Goal: Information Seeking & Learning: Learn about a topic

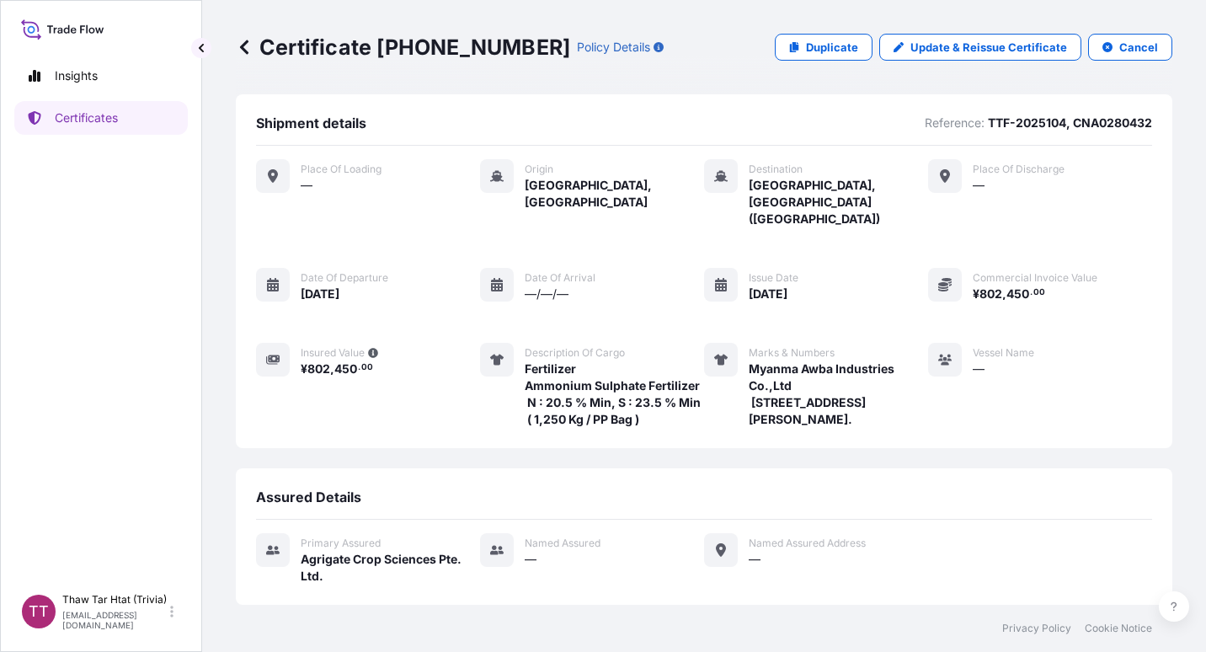
scroll to position [210, 0]
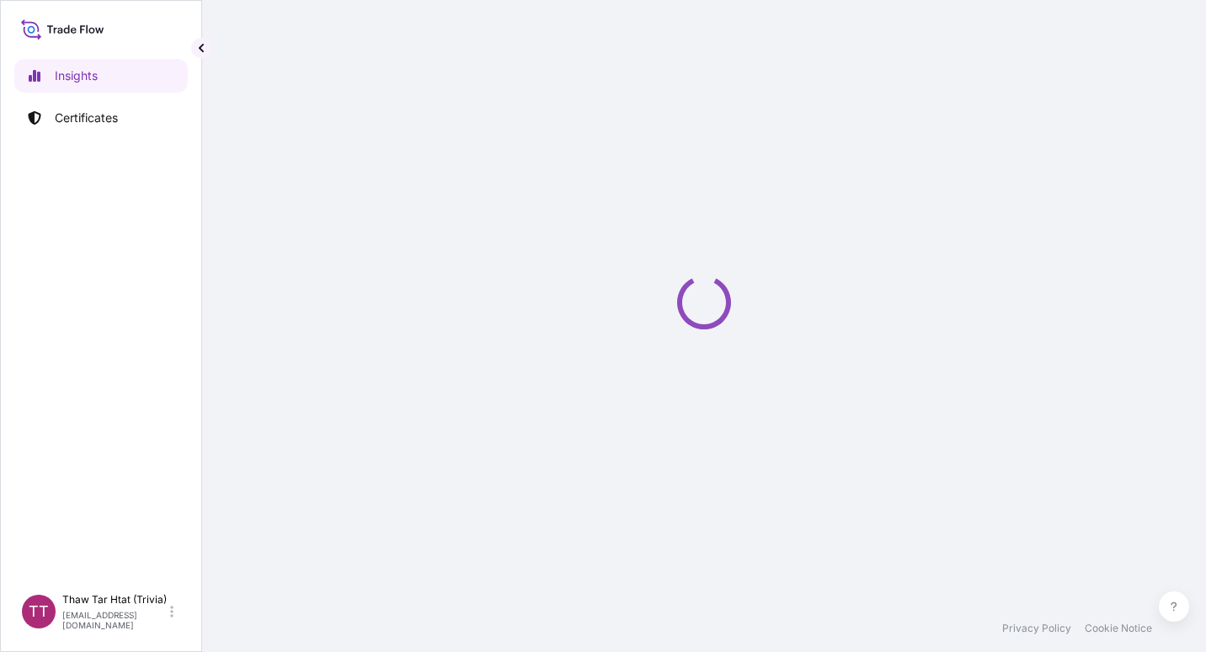
select select "2025"
